Goal: Transaction & Acquisition: Purchase product/service

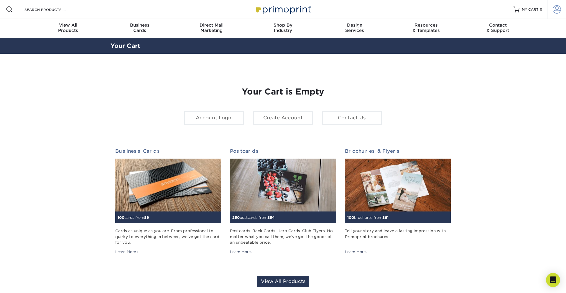
drag, startPoint x: 562, startPoint y: 5, endPoint x: 557, endPoint y: 9, distance: 5.9
click at [562, 5] on link "Account" at bounding box center [556, 9] width 19 height 19
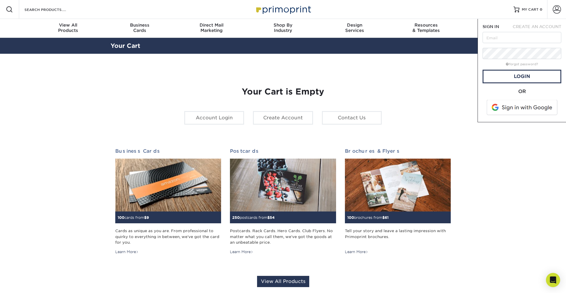
click at [506, 106] on span at bounding box center [522, 107] width 75 height 15
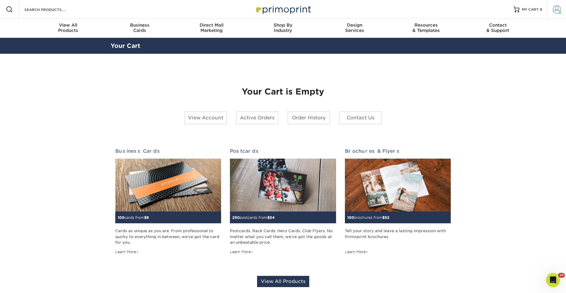
drag, startPoint x: 558, startPoint y: 9, endPoint x: 552, endPoint y: 14, distance: 8.1
click at [558, 9] on span at bounding box center [557, 9] width 8 height 8
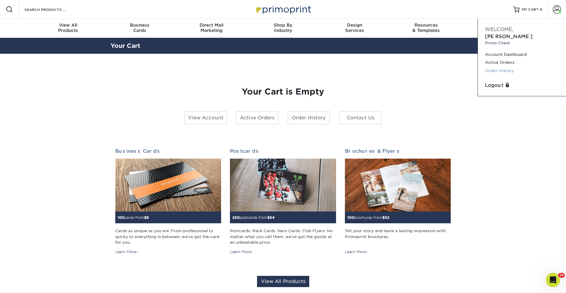
click at [502, 67] on link "Order History" at bounding box center [522, 71] width 74 height 8
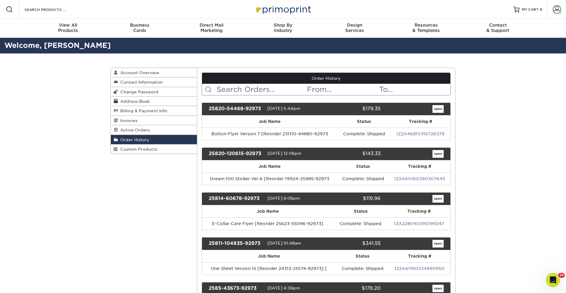
click at [244, 93] on input "text" at bounding box center [261, 89] width 91 height 11
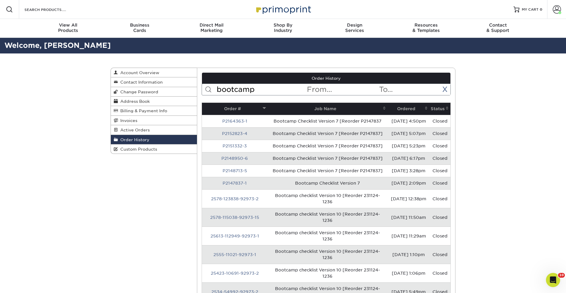
type input "bootcamp"
click at [393, 108] on th "Ordered" at bounding box center [409, 109] width 42 height 12
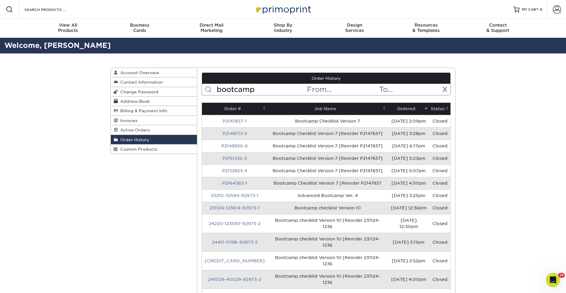
click at [393, 108] on th "Ordered" at bounding box center [409, 109] width 42 height 12
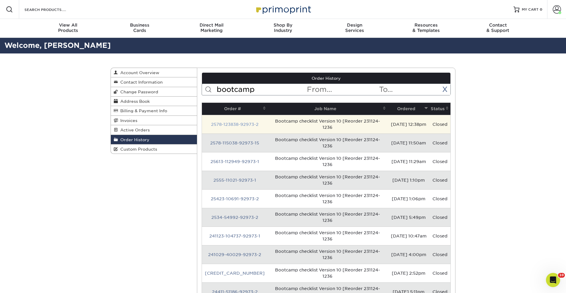
click at [231, 124] on link "2578-123838-92973-2" at bounding box center [234, 124] width 47 height 5
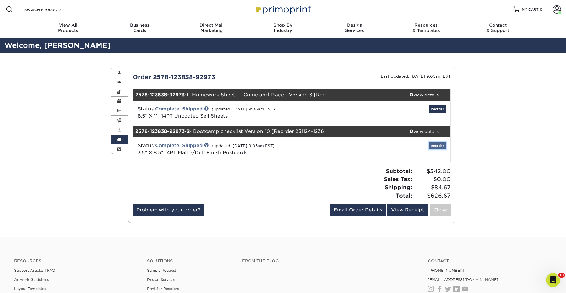
click at [438, 146] on link "Reorder" at bounding box center [437, 145] width 17 height 7
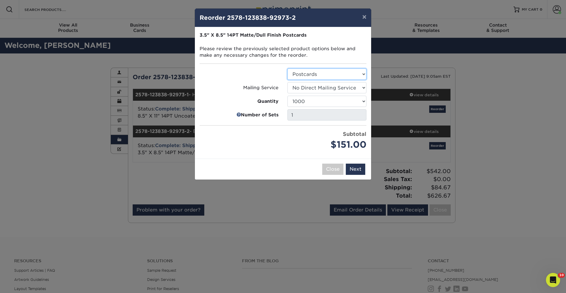
click at [314, 73] on select "Select Option Postcards" at bounding box center [327, 73] width 79 height 11
click at [288, 68] on select "Select Option Postcards" at bounding box center [327, 73] width 79 height 11
click at [320, 89] on select "Select Option No Direct Mailing Service No, I will mail/stamp/imprint Direct Ma…" at bounding box center [327, 87] width 79 height 11
click at [320, 102] on select "100 250 500 1000 2500 5000 10000 15000 20000 25000 30000 35000 40000 45000 5000…" at bounding box center [327, 101] width 79 height 11
select select "f593fda3-2d5c-4b9e-9c2c-6197b899ae74"
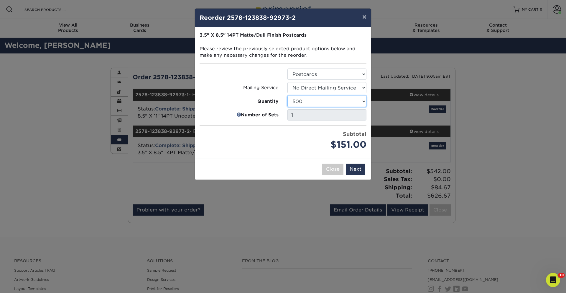
click at [288, 96] on select "100 250 500 1000 2500 5000 10000 15000 20000 25000 30000 35000 40000 45000 5000…" at bounding box center [327, 101] width 79 height 11
click at [355, 163] on button "Next" at bounding box center [355, 168] width 19 height 11
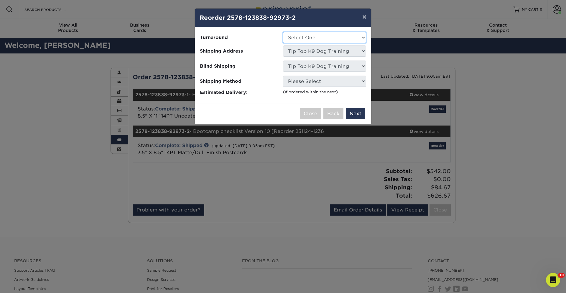
click at [318, 35] on select "Select One 2-4 Business Days 2 Day Next Business Day" at bounding box center [324, 37] width 83 height 11
select select "4a2b0fdd-241a-458d-a36c-4f52e551324c"
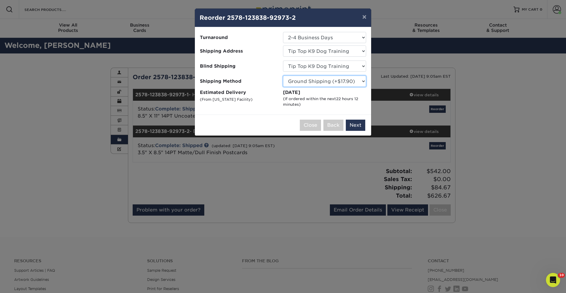
click at [334, 80] on select "Please Select Ground Shipping (+$17.90) 3 Day Shipping Service (+$21.75) 2 Day …" at bounding box center [324, 80] width 83 height 11
click at [283, 75] on select "Please Select Ground Shipping (+$17.90) 3 Day Shipping Service (+$21.75) 2 Day …" at bounding box center [324, 80] width 83 height 11
click at [358, 126] on button "Next" at bounding box center [355, 124] width 19 height 11
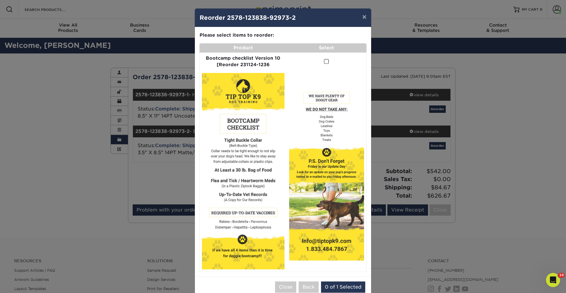
click at [328, 61] on span at bounding box center [326, 62] width 5 height 6
click at [0, 0] on input "checkbox" at bounding box center [0, 0] width 0 height 0
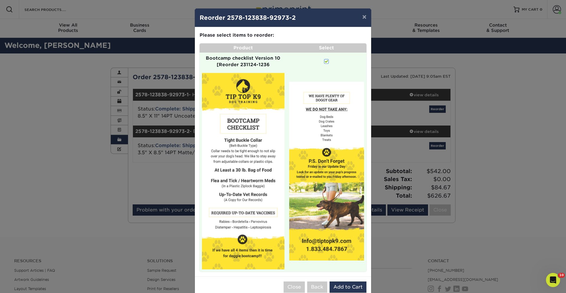
scroll to position [13, 0]
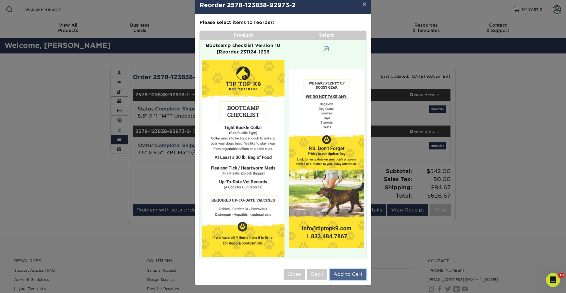
click at [352, 274] on button "Add to Cart" at bounding box center [348, 273] width 37 height 11
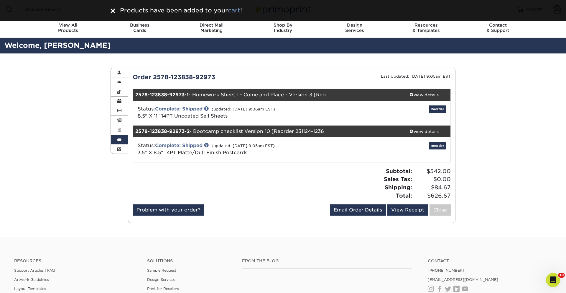
click at [237, 11] on u "cart" at bounding box center [234, 10] width 12 height 7
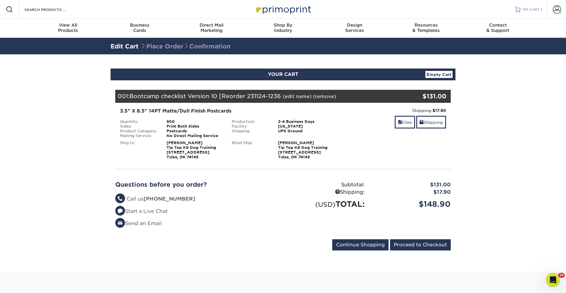
click at [531, 9] on span "MY CART" at bounding box center [531, 9] width 17 height 5
drag, startPoint x: 429, startPoint y: 242, endPoint x: 407, endPoint y: 226, distance: 27.2
click at [429, 242] on input "Proceed to Checkout" at bounding box center [420, 244] width 61 height 11
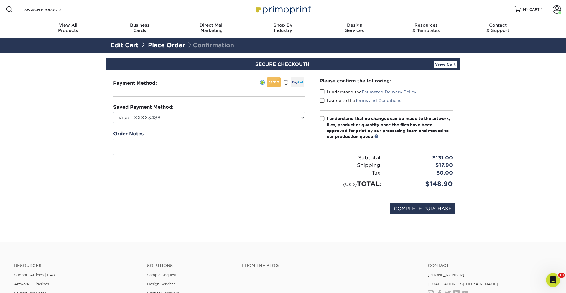
drag, startPoint x: 321, startPoint y: 91, endPoint x: 322, endPoint y: 99, distance: 7.4
click at [321, 91] on span at bounding box center [322, 92] width 5 height 6
click at [0, 0] on input "I understand the Estimated Delivery Policy" at bounding box center [0, 0] width 0 height 0
click at [322, 99] on span at bounding box center [322, 101] width 5 height 6
click at [0, 0] on input "I agree to the Terms and Conditions" at bounding box center [0, 0] width 0 height 0
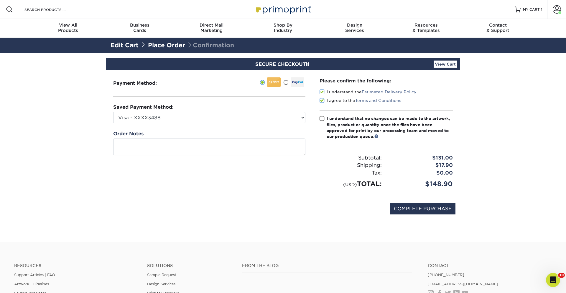
click at [322, 111] on div "Please confirm the following: I understand the Estimated Delivery Policy I agre…" at bounding box center [386, 132] width 133 height 111
click at [323, 118] on span at bounding box center [322, 119] width 5 height 6
click at [0, 0] on input "I understand that no changes can be made to the artwork, files, product or quan…" at bounding box center [0, 0] width 0 height 0
click at [253, 153] on textarea at bounding box center [209, 146] width 192 height 17
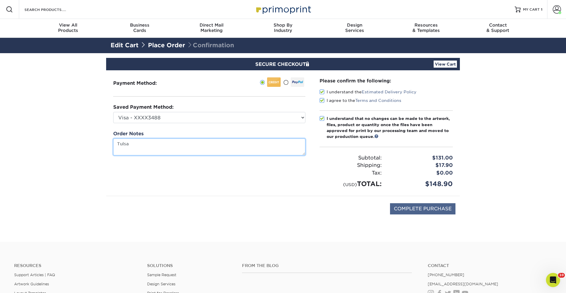
type textarea "Tulsa"
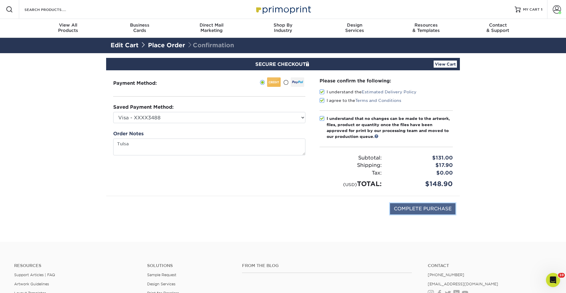
click at [431, 207] on input "COMPLETE PURCHASE" at bounding box center [422, 208] width 65 height 11
type input "PROCESSING, PLEASE WAIT..."
